Goal: Task Accomplishment & Management: Use online tool/utility

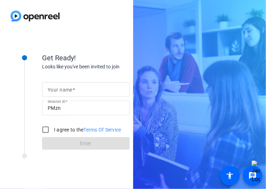
click at [78, 89] on input "Your name" at bounding box center [86, 89] width 76 height 8
type input "[PERSON_NAME]"
click at [65, 126] on div "I agree to the Terms Of Service" at bounding box center [80, 130] width 83 height 14
click at [46, 131] on input "I agree to the Terms Of Service" at bounding box center [46, 130] width 14 height 14
checkbox input "true"
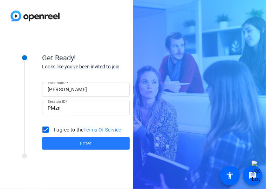
click at [71, 143] on span at bounding box center [86, 143] width 88 height 17
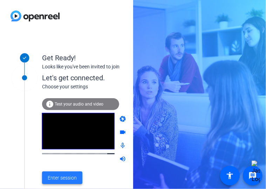
click at [64, 175] on span "Enter session" at bounding box center [62, 177] width 29 height 7
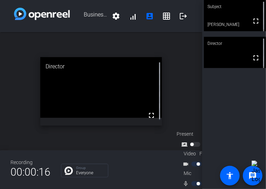
click at [183, 47] on div "open_in_new Director fullscreen" at bounding box center [101, 91] width 202 height 118
click at [188, 46] on div "open_in_new Director fullscreen" at bounding box center [101, 91] width 202 height 118
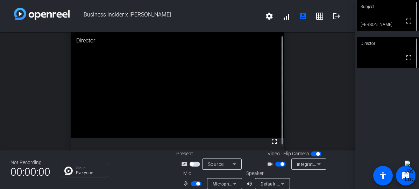
scroll to position [8, 0]
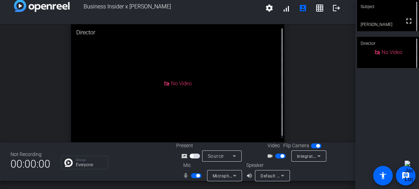
click at [196, 174] on span "button" at bounding box center [198, 176] width 4 height 4
click at [265, 154] on span "button" at bounding box center [281, 155] width 11 height 5
